Goal: Task Accomplishment & Management: Use online tool/utility

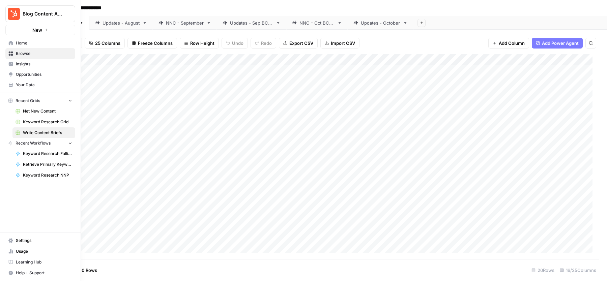
click at [37, 124] on span "Keyword Research Grid" at bounding box center [47, 122] width 49 height 6
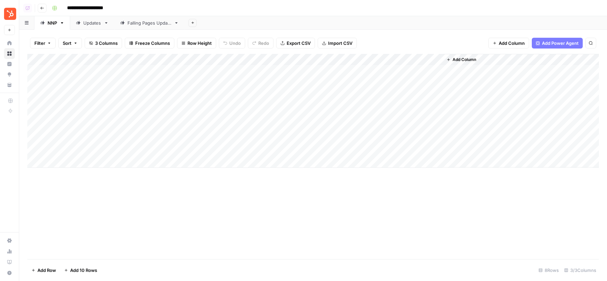
click at [182, 60] on div "Add Column" at bounding box center [312, 111] width 571 height 114
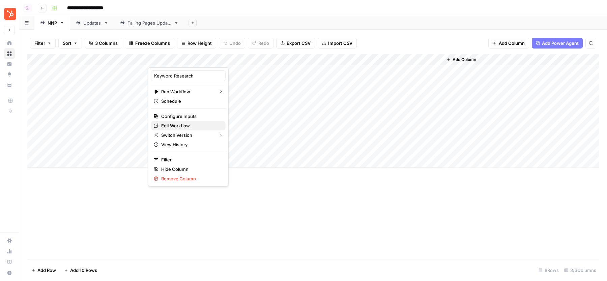
click at [172, 123] on span "Edit Workflow" at bounding box center [190, 125] width 59 height 7
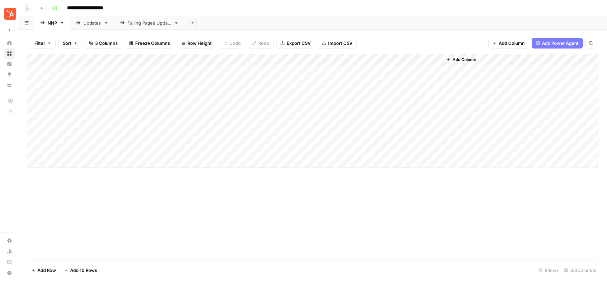
click at [259, 128] on div "Add Column" at bounding box center [312, 111] width 571 height 114
click at [439, 128] on div "Add Column" at bounding box center [312, 111] width 571 height 114
click at [204, 128] on div "Add Column" at bounding box center [312, 111] width 571 height 114
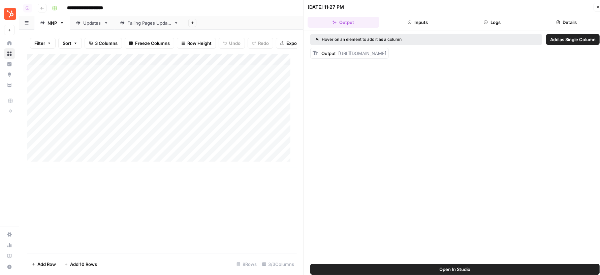
click at [493, 19] on button "Logs" at bounding box center [493, 22] width 72 height 11
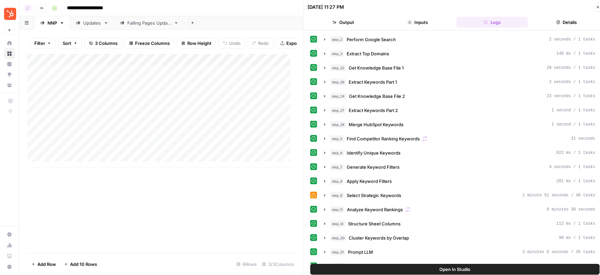
click at [410, 6] on div "[DATE] 11:27 PM" at bounding box center [450, 7] width 284 height 7
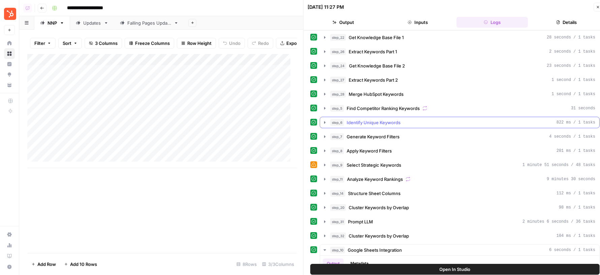
scroll to position [70, 0]
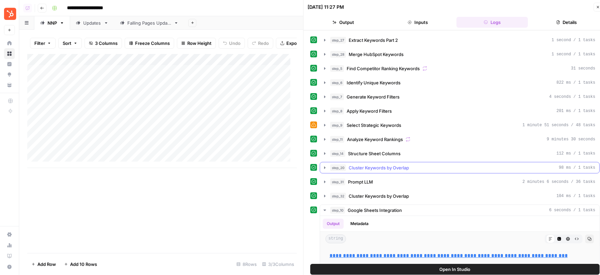
click at [386, 164] on span "Cluster Keywords by Overlap" at bounding box center [379, 167] width 60 height 7
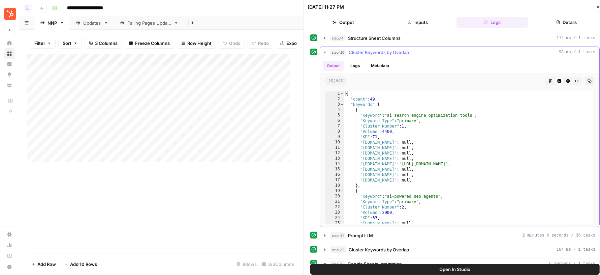
scroll to position [187, 0]
type textarea "**********"
click at [403, 118] on div "{ "count" : 49 , "keywords" : [ { "Keyword" : "ai search engine optimization to…" at bounding box center [465, 162] width 243 height 144
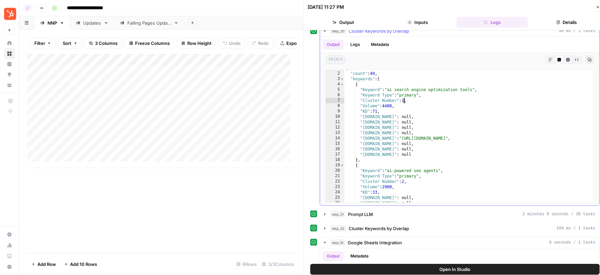
scroll to position [236, 0]
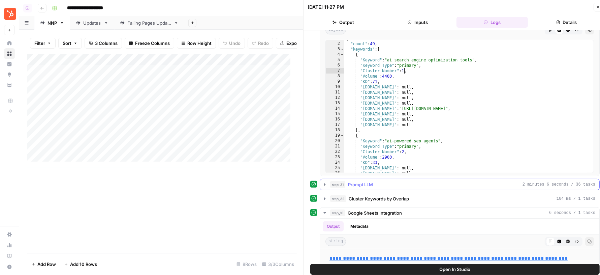
click at [377, 181] on div "step_31 Prompt LLM 2 minutes 6 seconds / 36 tasks" at bounding box center [462, 184] width 265 height 7
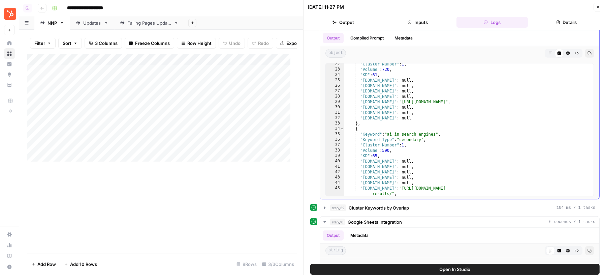
scroll to position [126, 0]
click at [458, 52] on div at bounding box center [445, 53] width 193 height 9
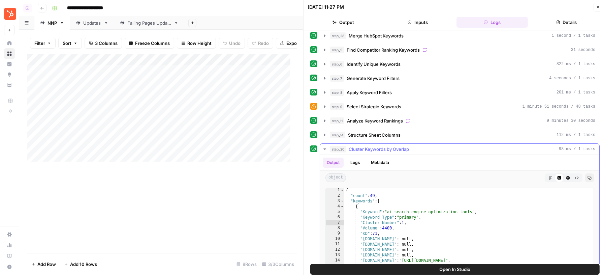
scroll to position [82, 0]
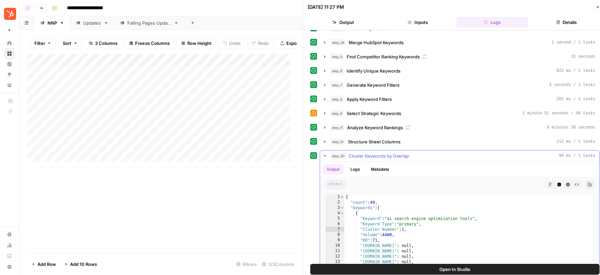
click at [428, 150] on button "step_20 Cluster Keywords by Overlap 98 ms / 1 tasks" at bounding box center [459, 155] width 279 height 11
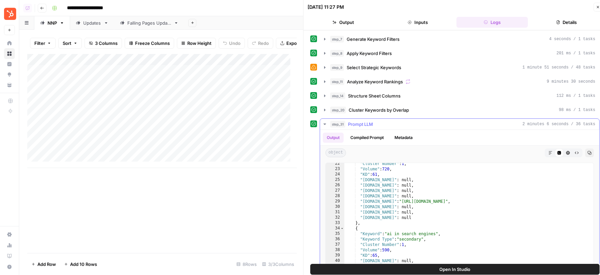
click at [443, 121] on div "step_31 Prompt LLM 2 minutes 6 seconds / 36 tasks" at bounding box center [462, 124] width 265 height 7
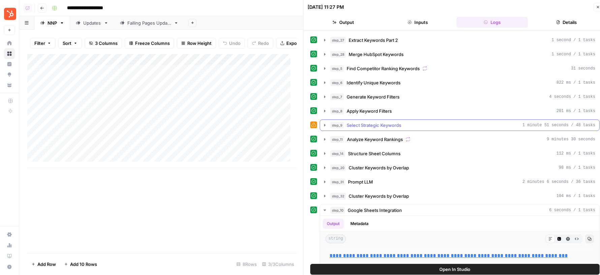
click at [403, 122] on div "step_9 Select Strategic Keywords 1 minute 51 seconds / 48 tasks" at bounding box center [462, 125] width 265 height 7
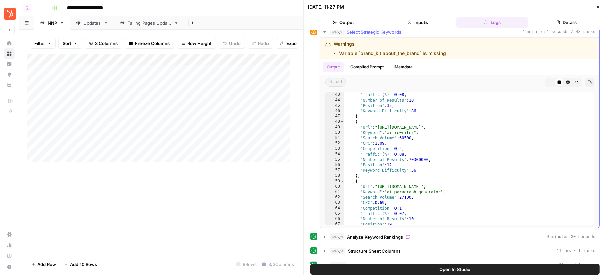
scroll to position [135, 0]
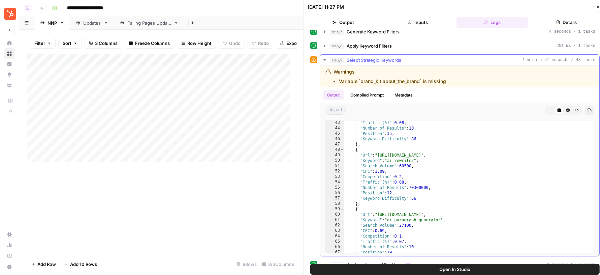
click at [408, 151] on div ""Traffic (%)" : 0.08 , "Number of Results" : 10 , "Position" : 35 , "Keyword Di…" at bounding box center [465, 192] width 243 height 144
click at [399, 159] on div ""Traffic (%)" : 0.08 , "Number of Results" : 10 , "Position" : 35 , "Keyword Di…" at bounding box center [465, 192] width 243 height 144
type textarea "**********"
click at [399, 159] on div ""Traffic (%)" : 0.08 , "Number of Results" : 10 , "Position" : 35 , "Keyword Di…" at bounding box center [465, 192] width 243 height 144
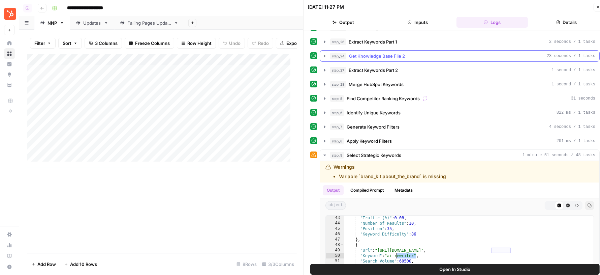
scroll to position [26, 0]
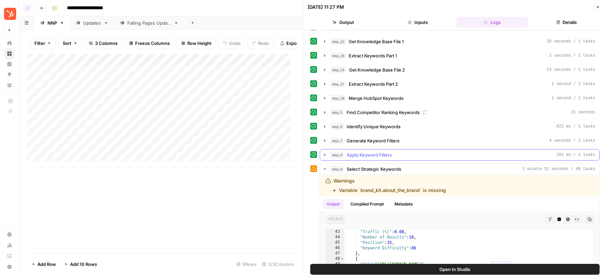
click at [400, 151] on div "step_8 Apply Keyword Filters 201 ms / 1 tasks" at bounding box center [462, 154] width 265 height 7
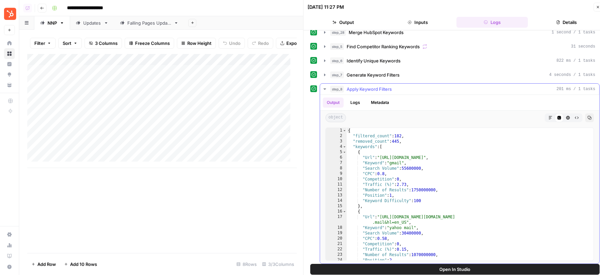
scroll to position [98, 0]
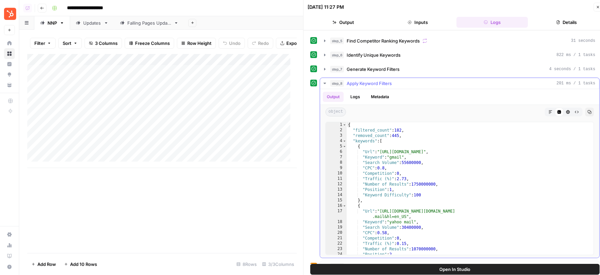
type textarea "**********"
drag, startPoint x: 398, startPoint y: 127, endPoint x: 403, endPoint y: 128, distance: 5.1
click at [403, 128] on div "{ "filtered_count" : 182 , "removed_count" : 445 , "keywords" : [ { "Url" : "[U…" at bounding box center [467, 194] width 241 height 144
click at [407, 80] on div "step_8 Apply Keyword Filters 201 ms / 1 tasks" at bounding box center [462, 83] width 265 height 7
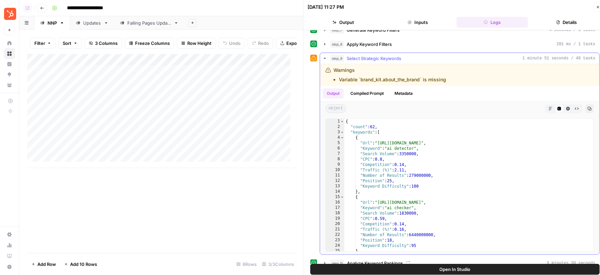
scroll to position [0, 0]
click at [375, 123] on div "{ "count" : 62 , "keywords" : [ { "Url" : "[URL][DOMAIN_NAME]" , "Keyword" : "a…" at bounding box center [465, 191] width 243 height 144
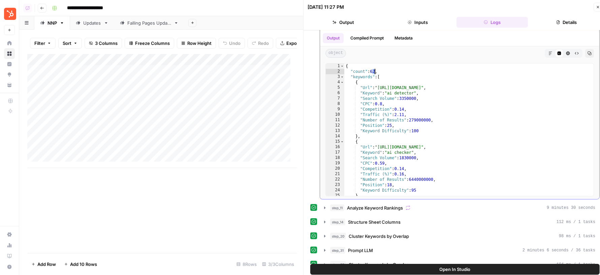
scroll to position [184, 0]
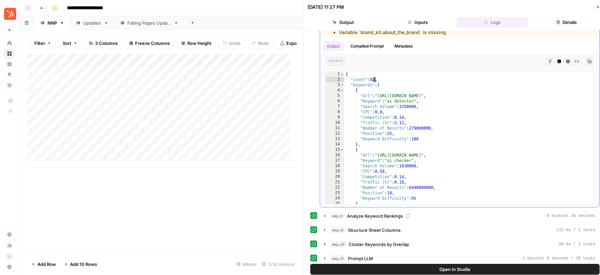
click at [456, 136] on div "{ "count" : 62 , "keywords" : [ { "Url" : "[URL][DOMAIN_NAME]" , "Keyword" : "a…" at bounding box center [465, 143] width 243 height 144
type textarea "**********"
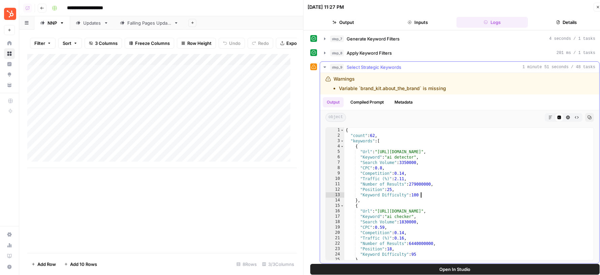
scroll to position [121, 0]
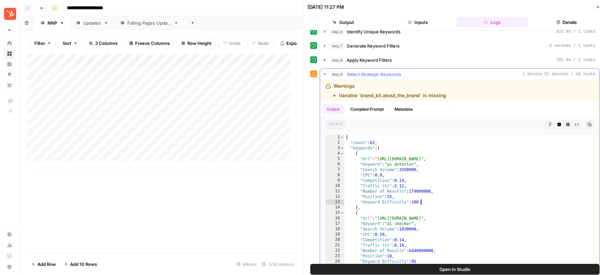
click at [486, 73] on div "step_9 Select Strategic Keywords 1 minute 51 seconds / 48 tasks" at bounding box center [462, 74] width 265 height 7
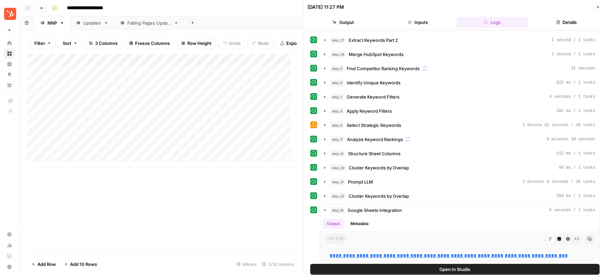
click at [497, 8] on div "[DATE] 11:27 PM" at bounding box center [450, 7] width 284 height 7
click at [421, 122] on div "step_9 Select Strategic Keywords 1 minute 51 seconds / 48 tasks" at bounding box center [462, 125] width 265 height 7
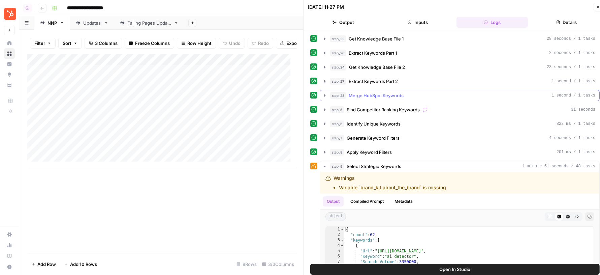
scroll to position [29, 0]
click at [394, 106] on span "Find Competitor Ranking Keywords" at bounding box center [383, 109] width 73 height 7
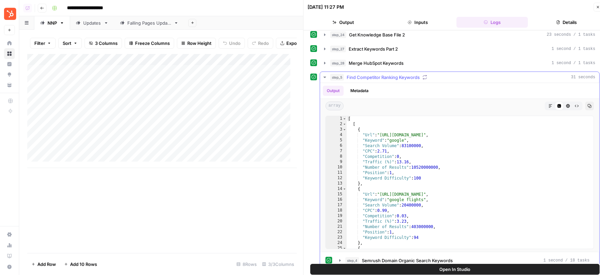
scroll to position [63, 0]
click at [388, 131] on div "[ [ { "Url" : "[URL][DOMAIN_NAME]" , "Keyword" : "google" , "Search Volume" : 8…" at bounding box center [467, 187] width 241 height 144
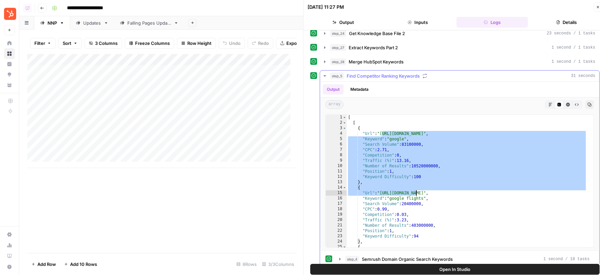
drag, startPoint x: 382, startPoint y: 130, endPoint x: 416, endPoint y: 194, distance: 73.1
click at [417, 194] on div "[ [ { "Url" : "[URL][DOMAIN_NAME]" , "Keyword" : "google" , "Search Volume" : 8…" at bounding box center [467, 187] width 241 height 144
type textarea "**********"
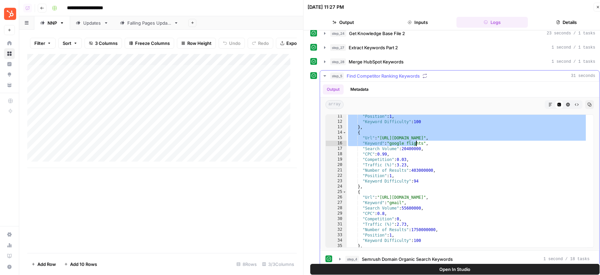
scroll to position [27, 0]
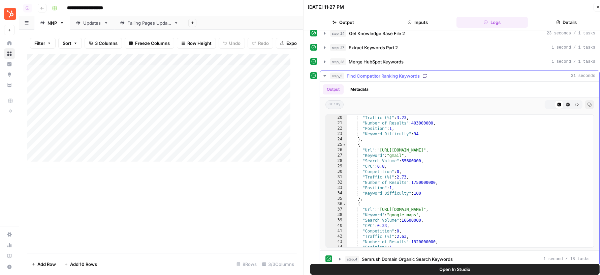
click at [433, 73] on div "step_5 Find Competitor Ranking Keywords 31 seconds" at bounding box center [462, 75] width 265 height 7
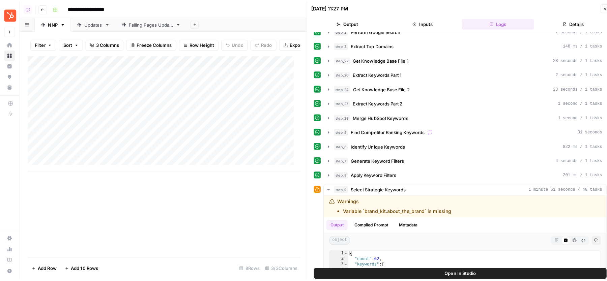
scroll to position [12, 0]
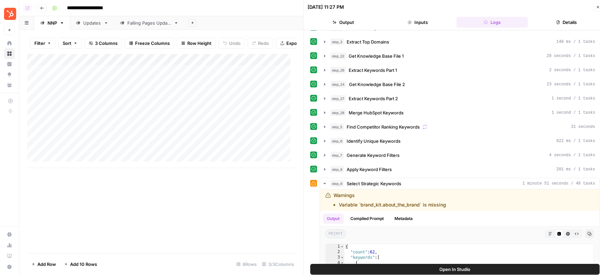
click at [253, 12] on div "**********" at bounding box center [321, 8] width 544 height 11
click at [89, 25] on div "Updates" at bounding box center [92, 23] width 18 height 7
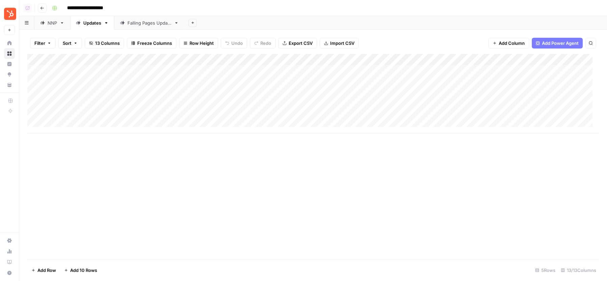
click at [336, 15] on header "**********" at bounding box center [312, 8] width 587 height 16
click at [147, 24] on div "Falling Pages Update" at bounding box center [149, 23] width 44 height 7
click at [95, 24] on div "Updates" at bounding box center [92, 23] width 18 height 7
type input "**********"
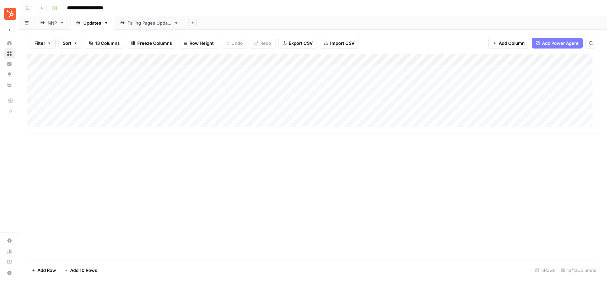
click at [284, 117] on div "Add Column" at bounding box center [312, 94] width 571 height 80
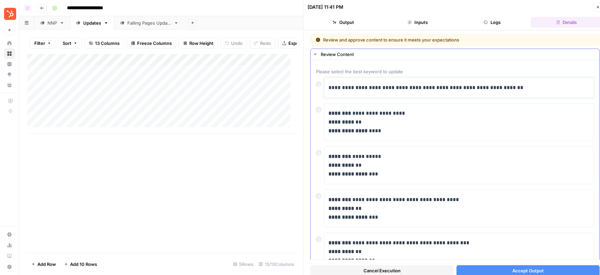
click at [370, 90] on p "**********" at bounding box center [456, 87] width 255 height 9
drag, startPoint x: 390, startPoint y: 89, endPoint x: 476, endPoint y: 89, distance: 86.9
click at [477, 89] on p "**********" at bounding box center [456, 87] width 255 height 9
click at [363, 93] on div "**********" at bounding box center [459, 88] width 261 height 14
click at [595, 8] on button "Close" at bounding box center [598, 7] width 9 height 9
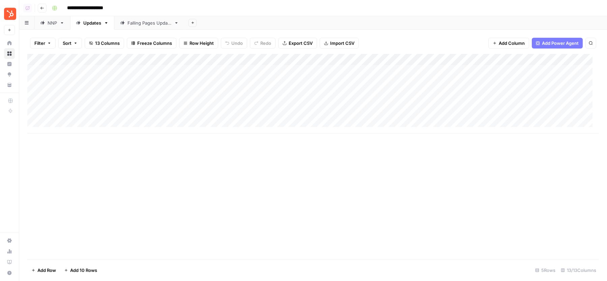
click at [340, 106] on div "Add Column" at bounding box center [312, 94] width 571 height 80
click at [343, 184] on div "Add Column" at bounding box center [312, 156] width 571 height 205
click at [399, 102] on div "Add Column" at bounding box center [312, 94] width 571 height 80
click at [282, 118] on div "Add Column" at bounding box center [312, 94] width 571 height 80
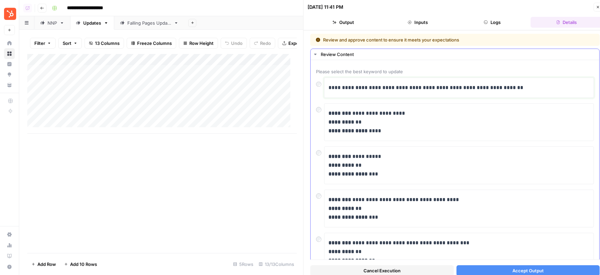
click at [527, 89] on p "**********" at bounding box center [456, 87] width 255 height 9
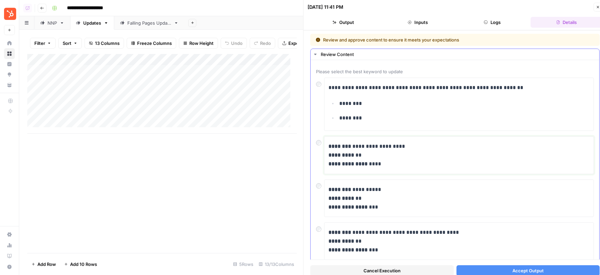
click at [377, 151] on p "**********" at bounding box center [456, 155] width 255 height 26
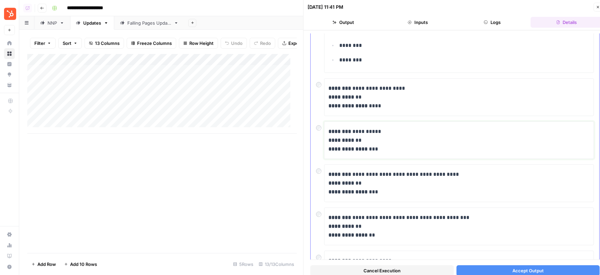
click at [362, 131] on p "**********" at bounding box center [456, 140] width 255 height 26
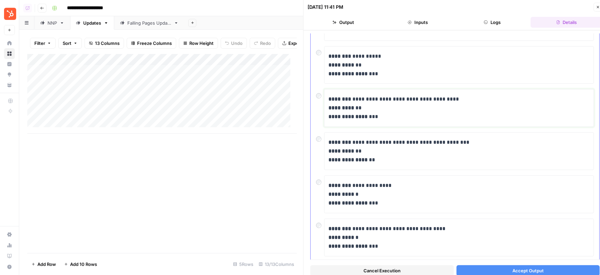
click at [363, 107] on p "**********" at bounding box center [456, 108] width 255 height 26
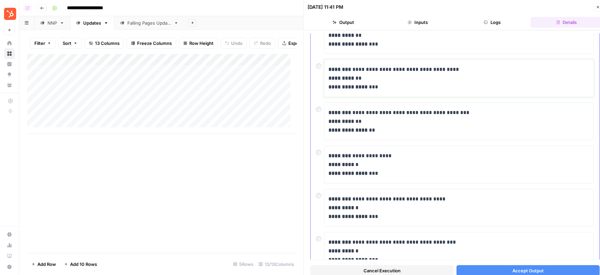
scroll to position [191, 0]
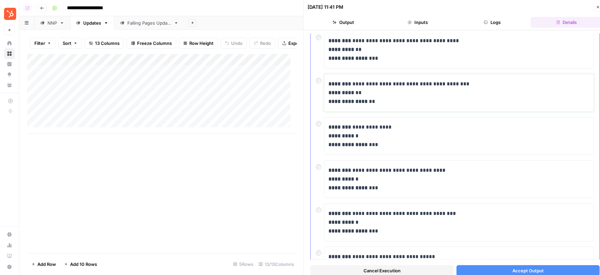
click at [360, 89] on p "**********" at bounding box center [456, 93] width 255 height 26
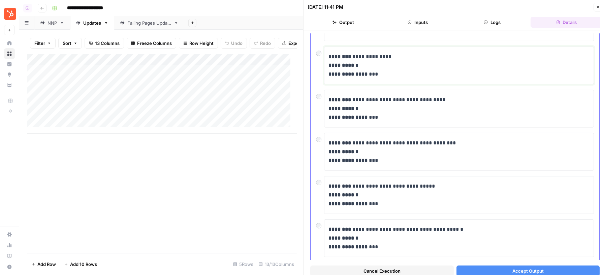
click at [357, 66] on p "**********" at bounding box center [456, 65] width 255 height 26
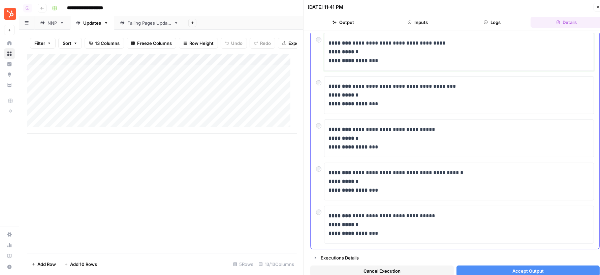
click at [380, 50] on p "**********" at bounding box center [456, 52] width 255 height 26
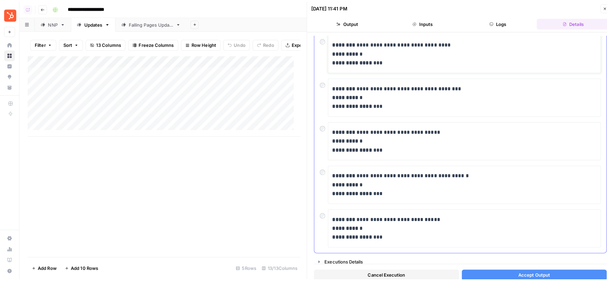
scroll to position [0, 0]
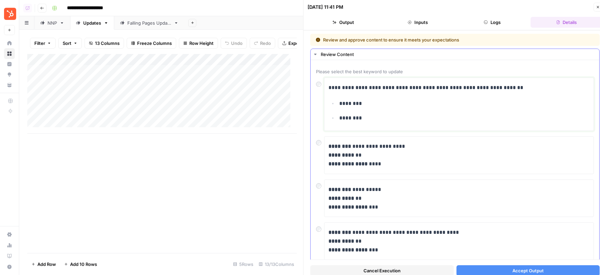
click at [484, 92] on div "**********" at bounding box center [459, 104] width 261 height 47
click at [596, 6] on icon "button" at bounding box center [598, 7] width 4 height 4
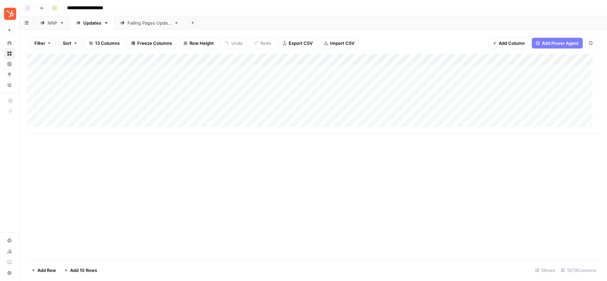
click at [338, 17] on div "Add Sheet" at bounding box center [395, 22] width 422 height 13
click at [145, 24] on div "Falling Pages Update" at bounding box center [149, 23] width 44 height 7
click at [285, 26] on div "Add Sheet" at bounding box center [395, 22] width 422 height 13
click at [299, 88] on div "Add Column" at bounding box center [312, 156] width 571 height 205
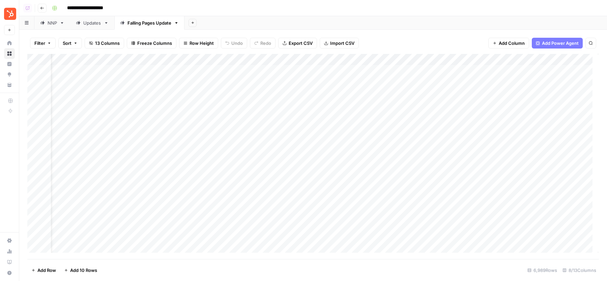
drag, startPoint x: 294, startPoint y: 71, endPoint x: 293, endPoint y: 169, distance: 97.7
click at [293, 169] on div "Add Column" at bounding box center [312, 156] width 571 height 205
click at [295, 117] on div "Add Column" at bounding box center [312, 156] width 571 height 205
click at [338, 23] on div "Add Sheet" at bounding box center [395, 22] width 422 height 13
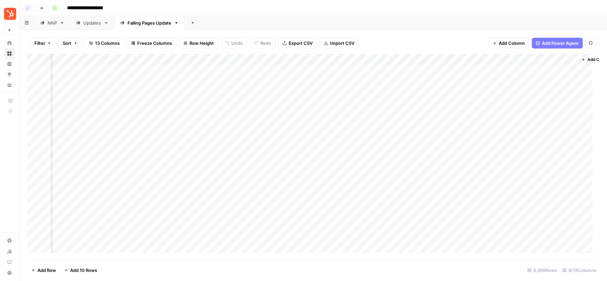
scroll to position [0, 34]
click at [400, 29] on div "Add Sheet" at bounding box center [395, 22] width 422 height 13
drag, startPoint x: 234, startPoint y: 119, endPoint x: 380, endPoint y: 117, distance: 146.3
click at [380, 117] on div "Add Column" at bounding box center [312, 156] width 571 height 205
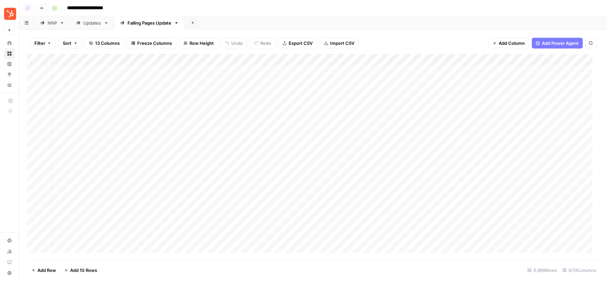
click at [460, 25] on div "Add Sheet" at bounding box center [395, 22] width 422 height 13
click at [229, 20] on div "Add Sheet" at bounding box center [395, 22] width 422 height 13
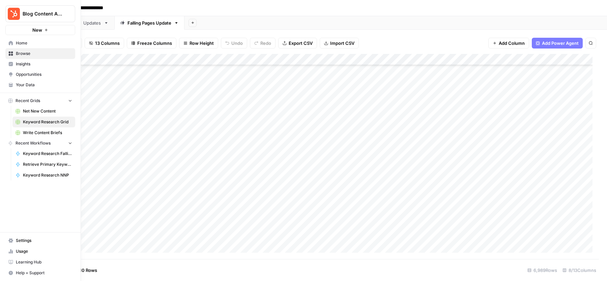
click at [36, 64] on span "Insights" at bounding box center [44, 64] width 56 height 6
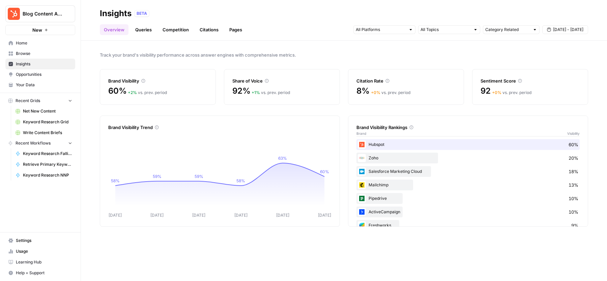
click at [41, 74] on span "Opportunities" at bounding box center [44, 74] width 56 height 6
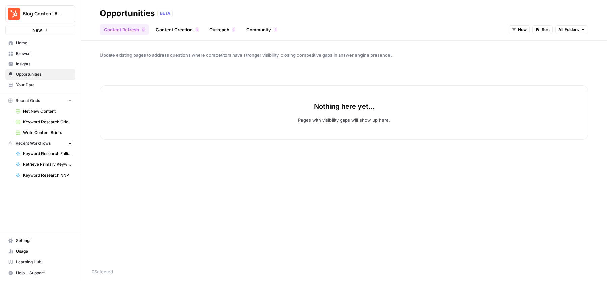
click at [55, 62] on span "Insights" at bounding box center [44, 64] width 56 height 6
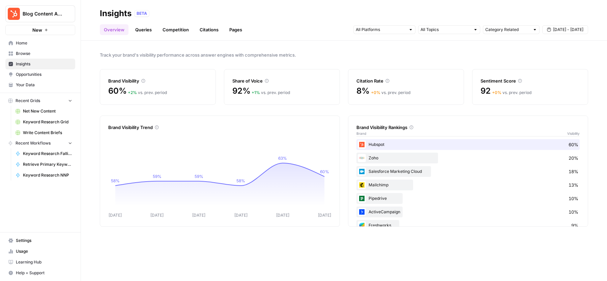
click at [52, 72] on span "Opportunities" at bounding box center [44, 74] width 56 height 6
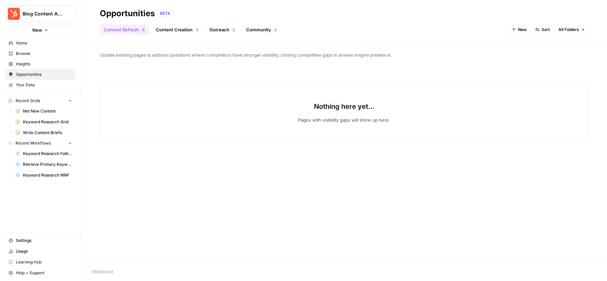
click at [174, 28] on link "Content Creation 1" at bounding box center [177, 29] width 51 height 11
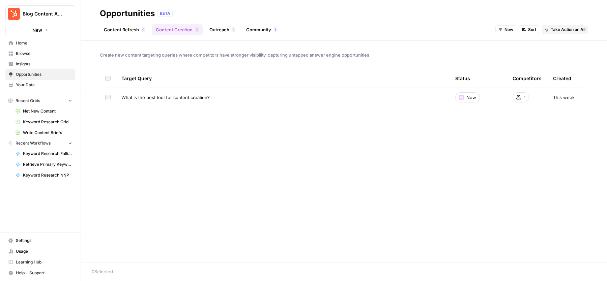
click at [228, 28] on link "Outreach 1" at bounding box center [222, 29] width 34 height 11
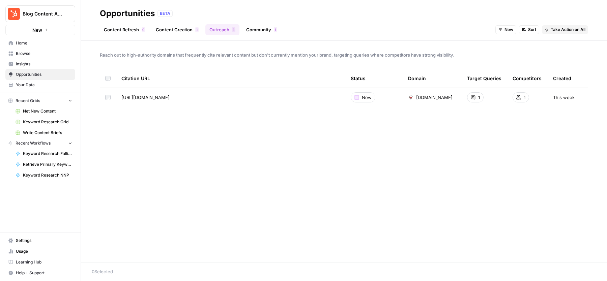
click at [28, 65] on span "Insights" at bounding box center [44, 64] width 56 height 6
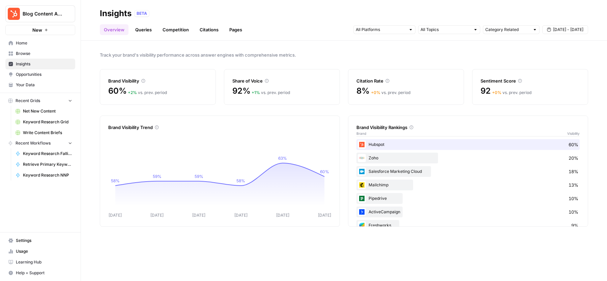
click at [42, 78] on link "Opportunities" at bounding box center [40, 74] width 70 height 11
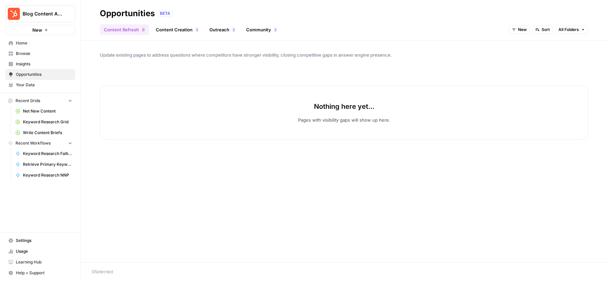
click at [179, 28] on link "Content Creation 1" at bounding box center [177, 29] width 51 height 11
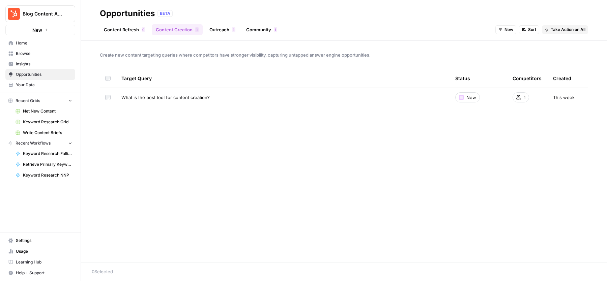
click at [217, 28] on link "Outreach 1" at bounding box center [222, 29] width 34 height 11
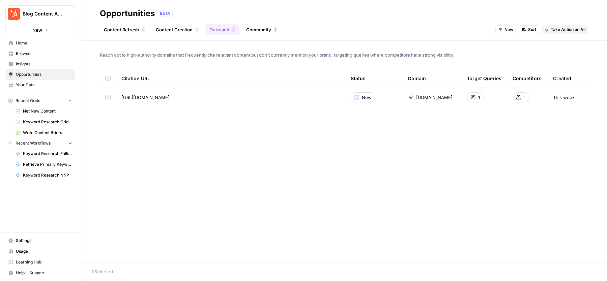
click at [270, 28] on link "Community 1" at bounding box center [261, 29] width 39 height 11
click at [37, 65] on span "Insights" at bounding box center [44, 64] width 56 height 6
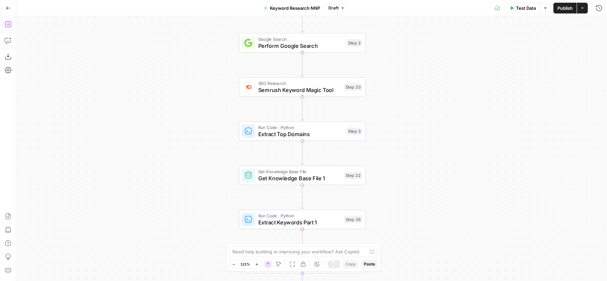
click at [6, 27] on icon "button" at bounding box center [8, 24] width 7 height 7
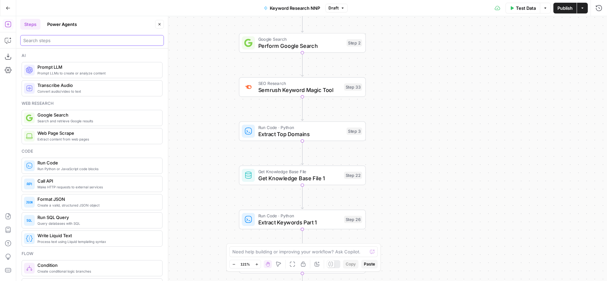
click at [91, 43] on input "search" at bounding box center [91, 40] width 137 height 7
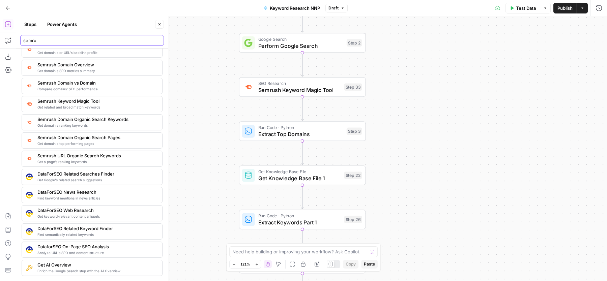
scroll to position [38, 0]
type input "semru"
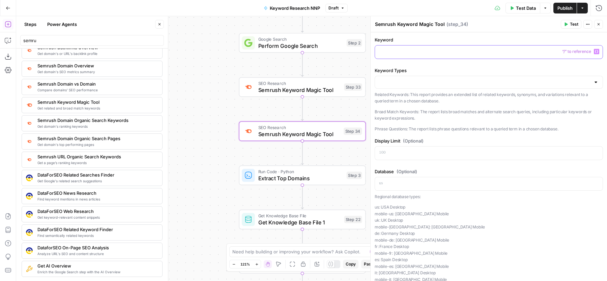
click at [407, 47] on div at bounding box center [488, 51] width 227 height 13
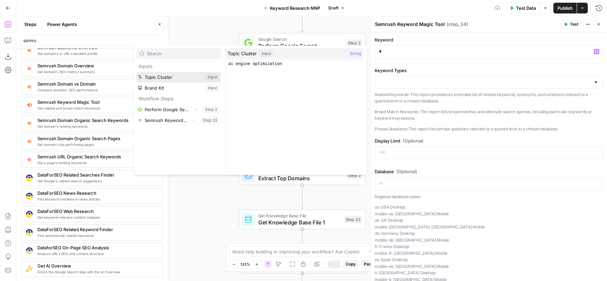
click at [184, 76] on button "Select variable Topic Cluster" at bounding box center [178, 77] width 84 height 11
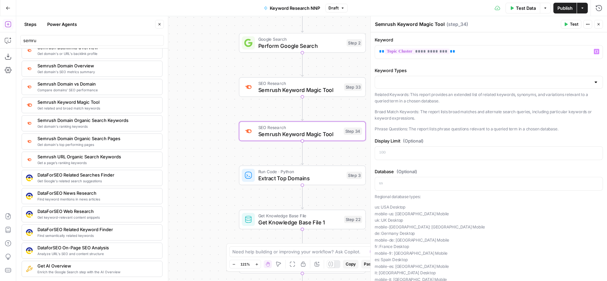
click at [159, 25] on icon "button" at bounding box center [159, 24] width 4 height 4
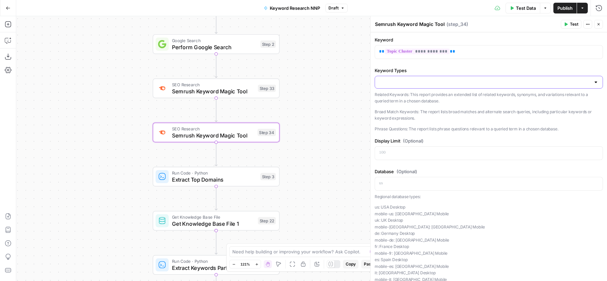
click at [445, 83] on input "Keyword Types" at bounding box center [484, 82] width 211 height 7
click at [415, 98] on span "Related Keywords" at bounding box center [484, 98] width 208 height 7
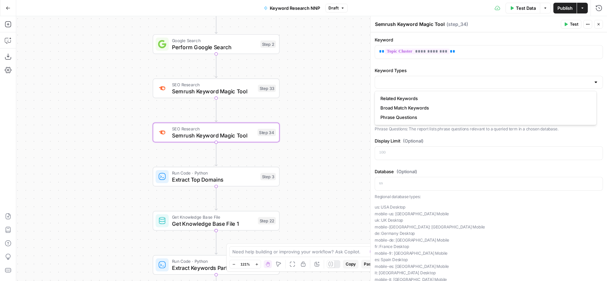
type input "Related Keywords"
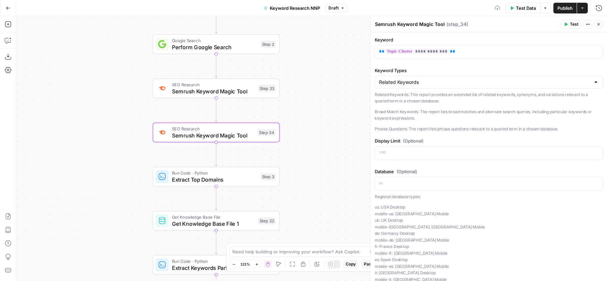
click at [569, 24] on button "Test" at bounding box center [570, 24] width 21 height 9
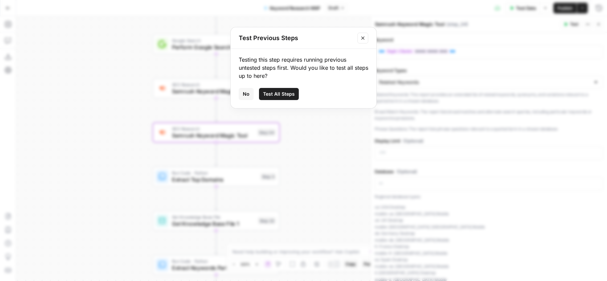
click at [288, 94] on span "Test All Steps" at bounding box center [279, 94] width 32 height 7
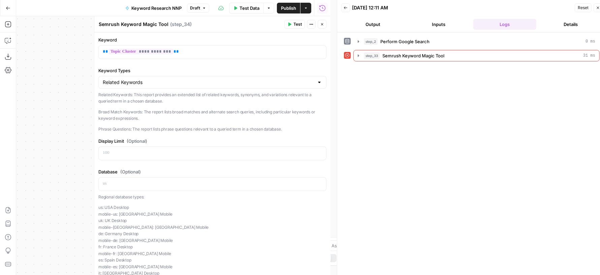
click at [596, 7] on icon "button" at bounding box center [598, 8] width 4 height 4
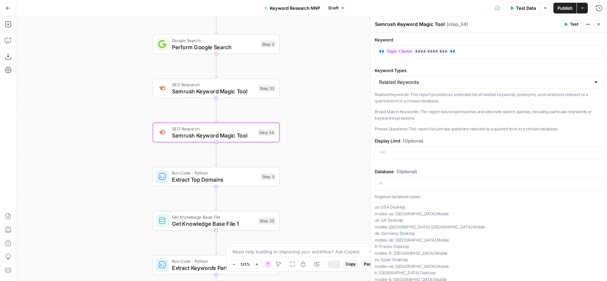
click at [491, 61] on div "**********" at bounding box center [488, 189] width 236 height 315
click at [447, 81] on input "Keyword Types" at bounding box center [484, 82] width 211 height 7
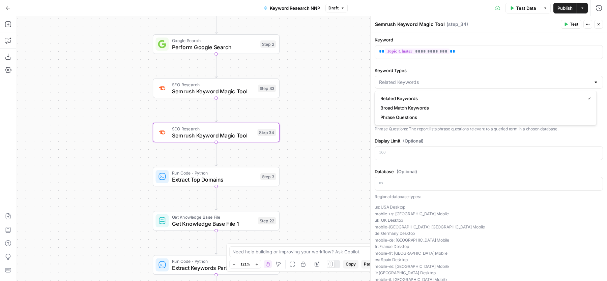
click at [462, 73] on label "Keyword Types" at bounding box center [488, 70] width 228 height 7
click at [462, 79] on input "Keyword Types" at bounding box center [484, 82] width 211 height 7
type input "Related Keywords"
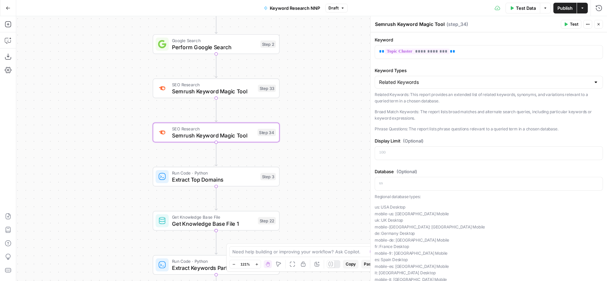
click at [448, 69] on label "Keyword Types" at bounding box center [488, 70] width 228 height 7
click at [448, 79] on input "Related Keywords" at bounding box center [484, 82] width 211 height 7
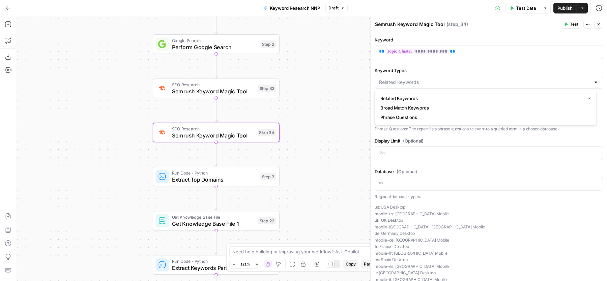
type input "Related Keywords"
click at [448, 69] on label "Keyword Types" at bounding box center [488, 70] width 228 height 7
click at [448, 79] on input "Related Keywords" at bounding box center [484, 82] width 211 height 7
click at [413, 95] on button "Related Keywords" at bounding box center [485, 98] width 216 height 9
type input "Related Keywords"
